Goal: Information Seeking & Learning: Find specific fact

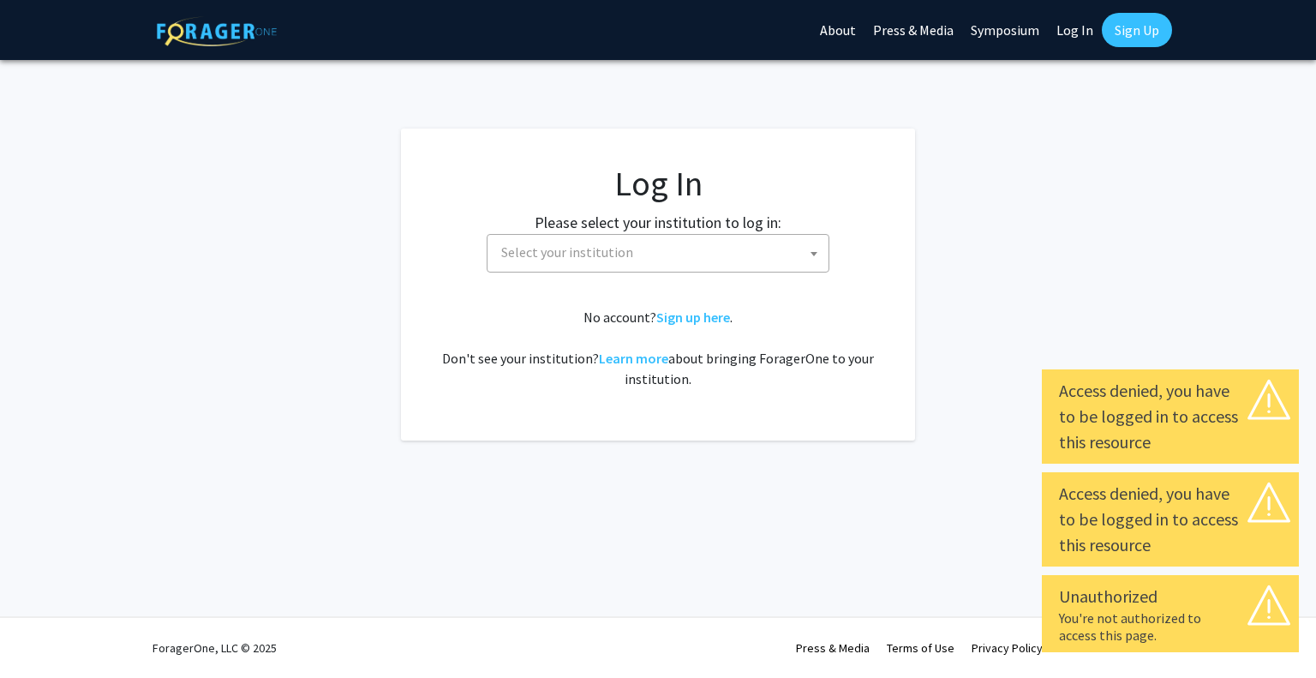
select select
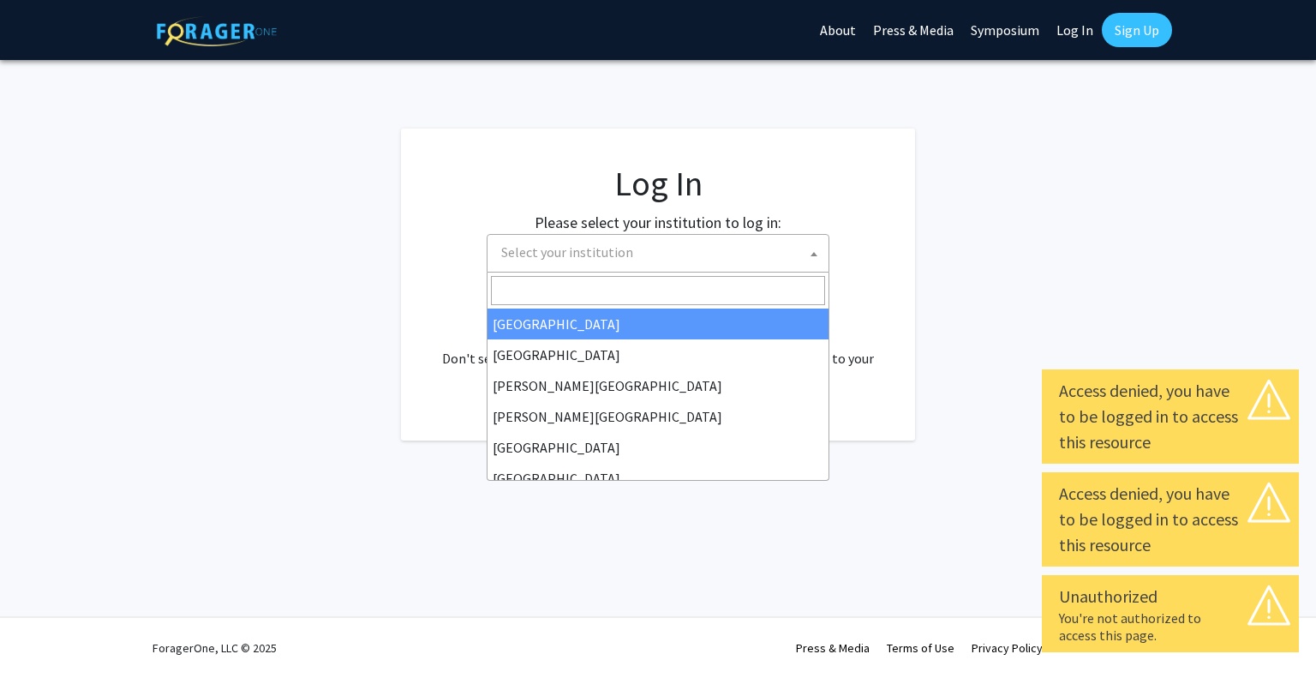
click at [682, 249] on span "Select your institution" at bounding box center [662, 252] width 334 height 35
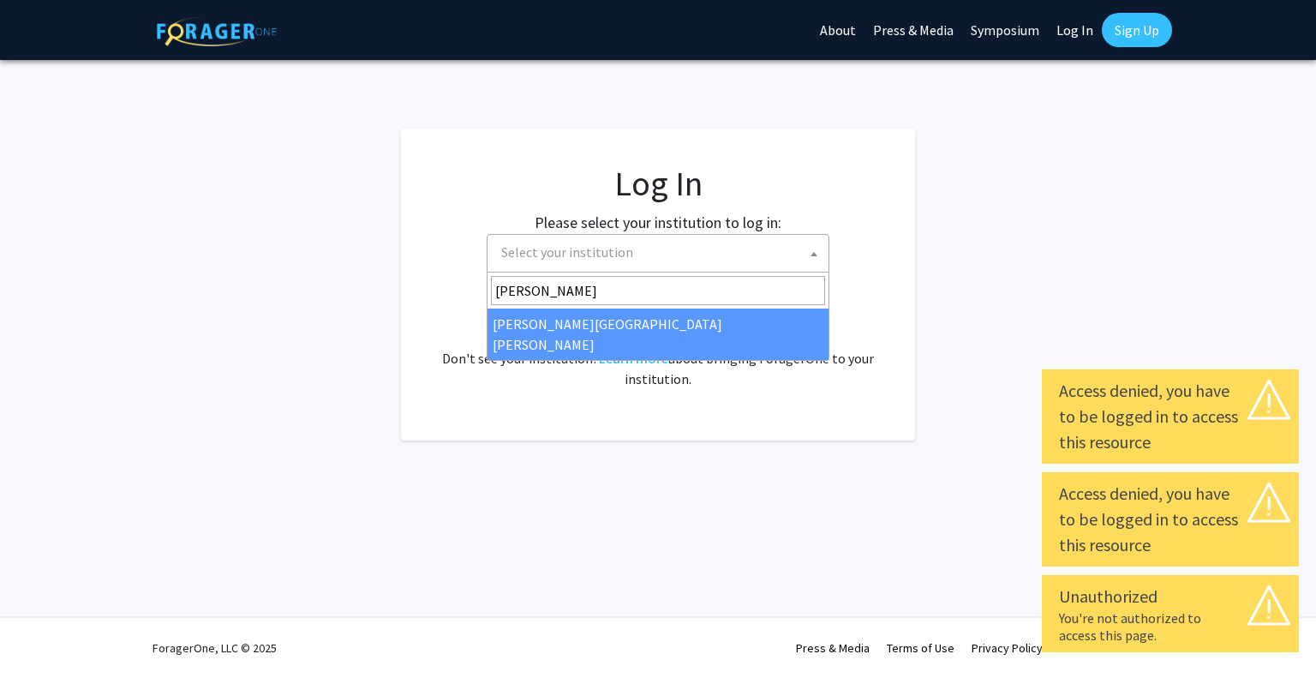
type input "[PERSON_NAME]"
select select "1"
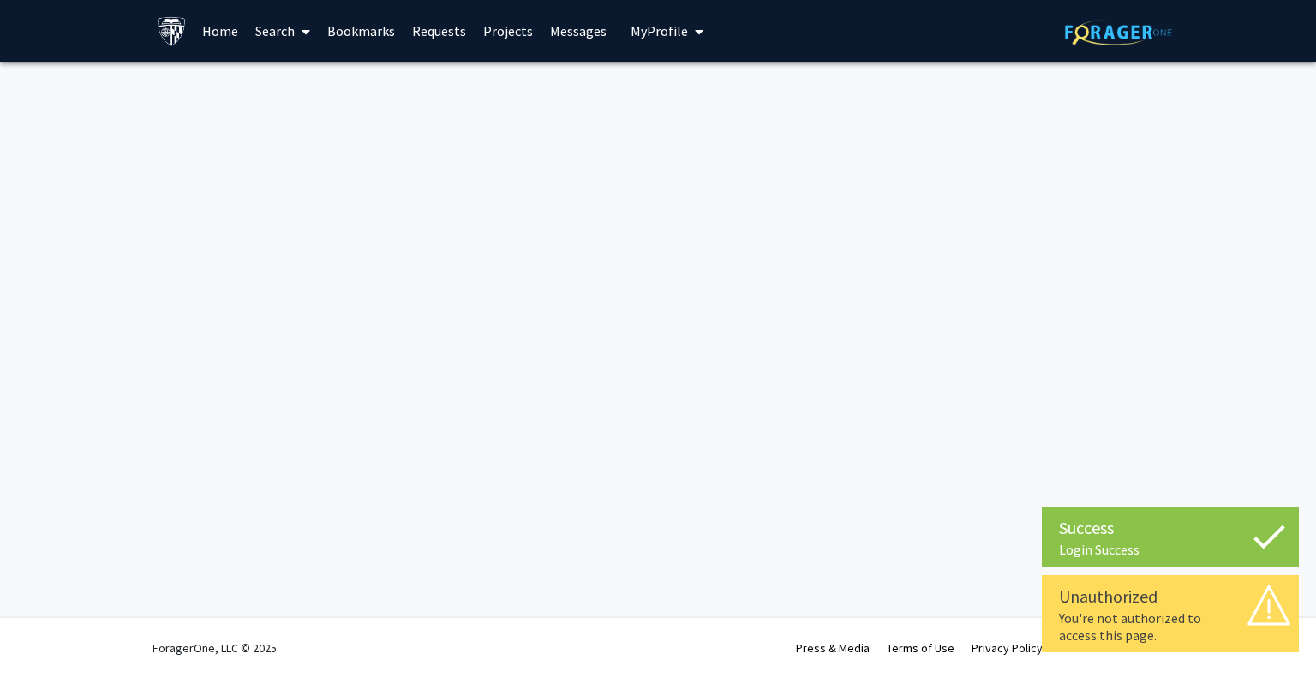
click at [298, 33] on span at bounding box center [302, 32] width 15 height 60
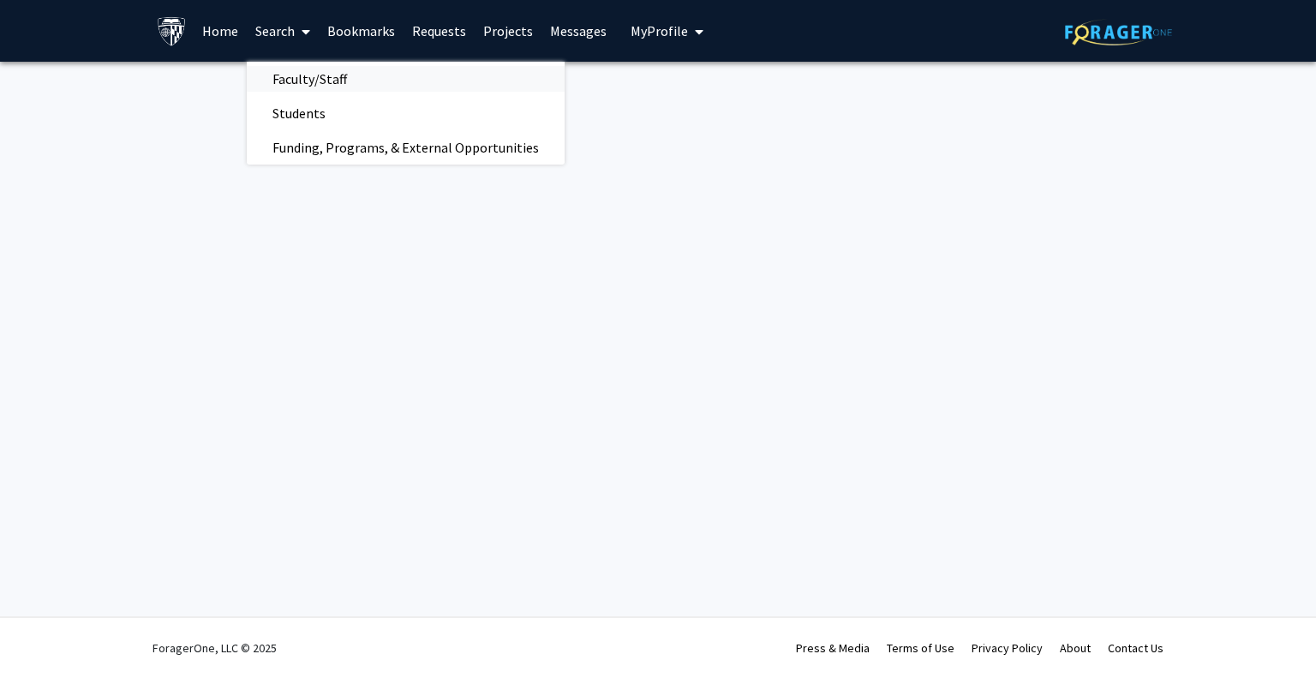
click at [319, 77] on span "Faculty/Staff" at bounding box center [310, 79] width 126 height 34
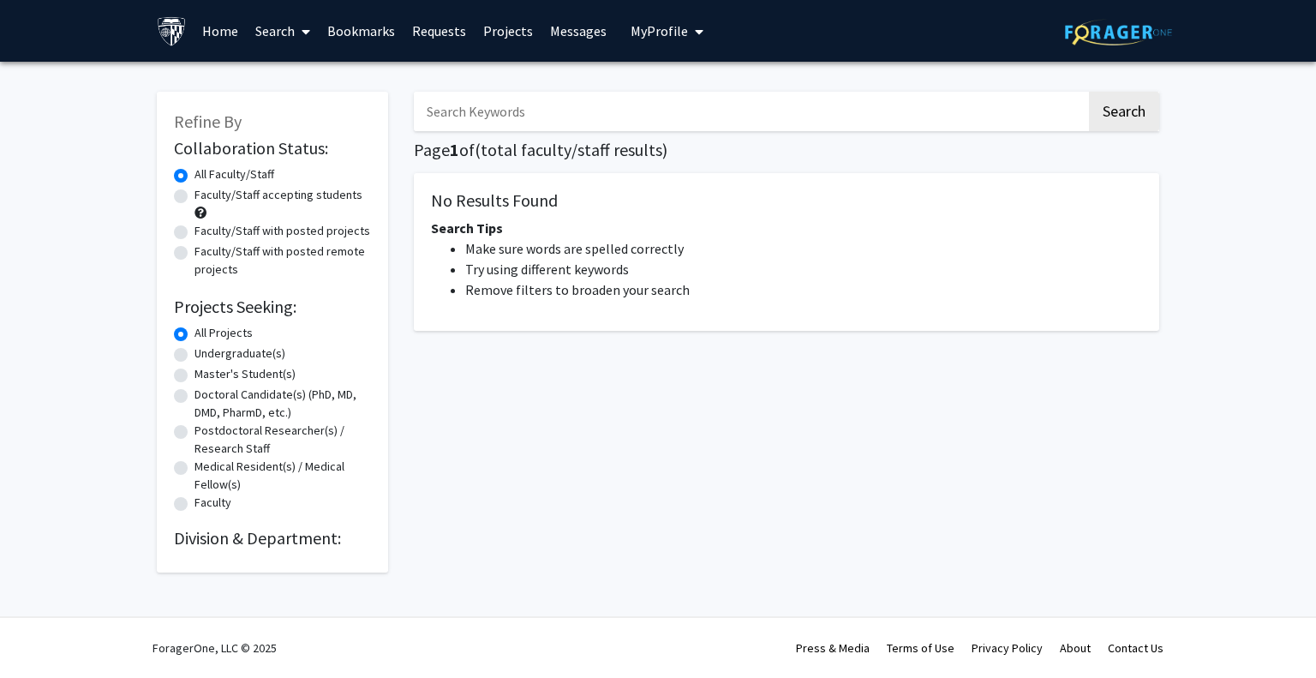
click at [498, 126] on input "Search Keywords" at bounding box center [750, 111] width 673 height 39
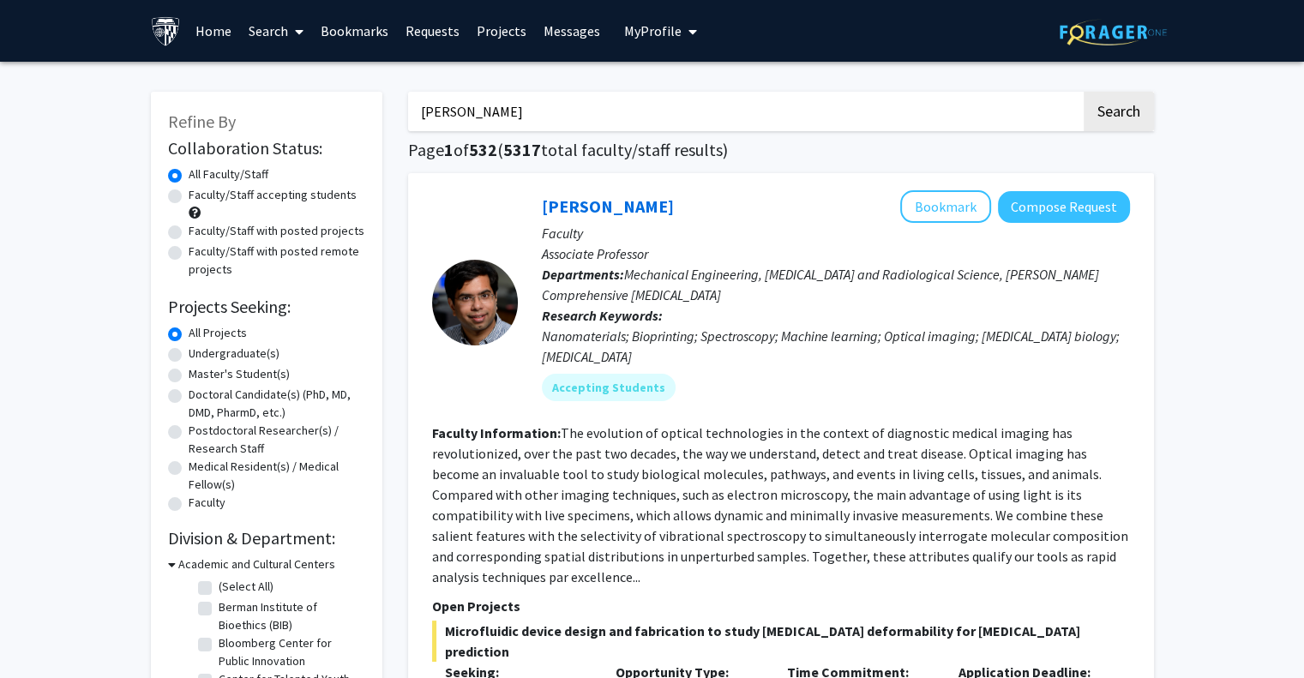
type input "denis antoine"
click at [1083, 92] on button "Search" at bounding box center [1118, 111] width 70 height 39
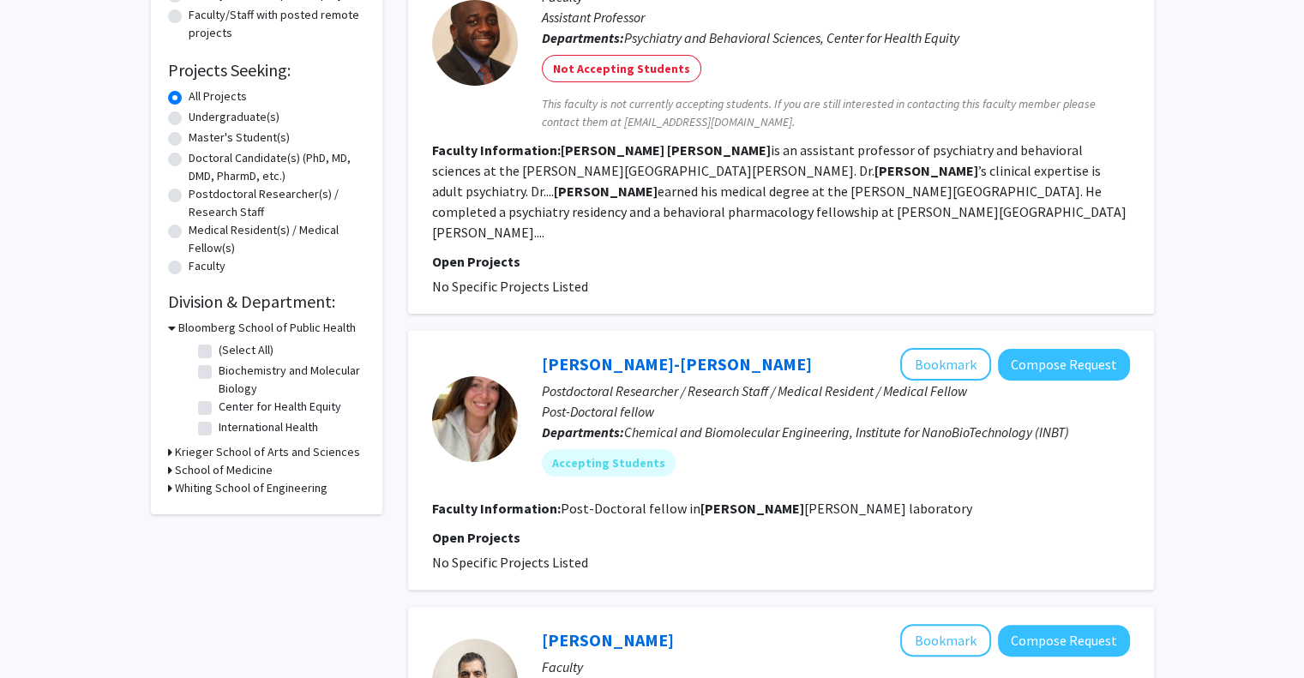
scroll to position [280, 0]
